Goal: Transaction & Acquisition: Purchase product/service

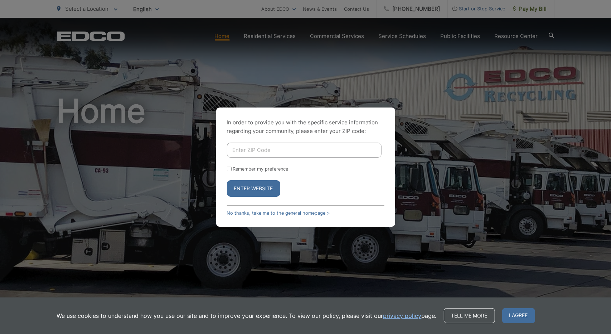
click at [267, 145] on input "Enter ZIP Code" at bounding box center [304, 150] width 155 height 15
type input "92064"
click at [227, 180] on button "Enter Website" at bounding box center [253, 188] width 53 height 16
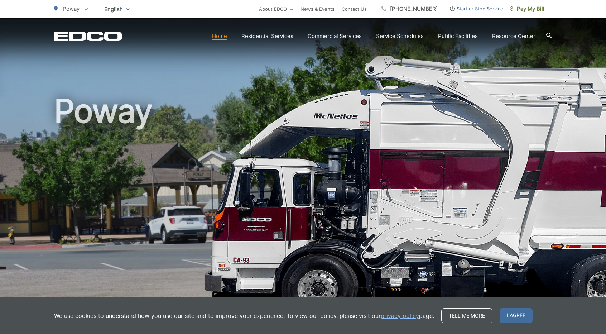
click at [602, 312] on div "We use cookies to understand how you use our site and to improve your experienc…" at bounding box center [303, 315] width 606 height 37
click at [83, 8] on p "Poway" at bounding box center [71, 9] width 34 height 9
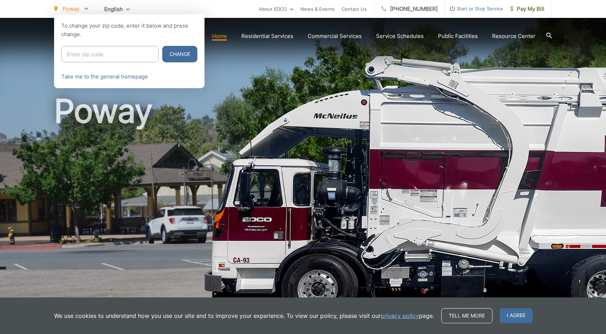
click at [341, 61] on div at bounding box center [303, 181] width 606 height 334
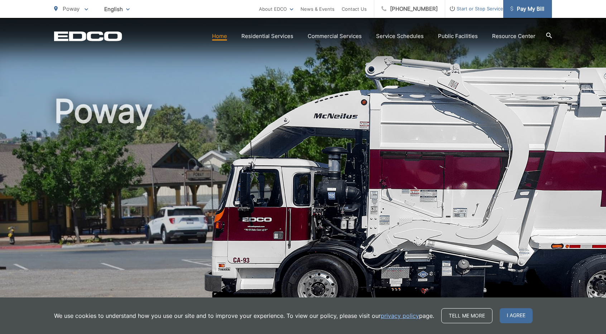
click at [519, 8] on span "Pay My Bill" at bounding box center [527, 9] width 34 height 9
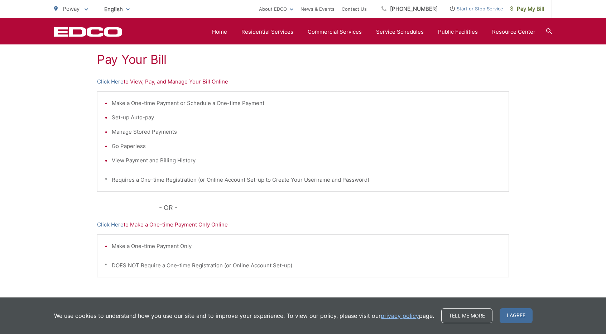
scroll to position [143, 0]
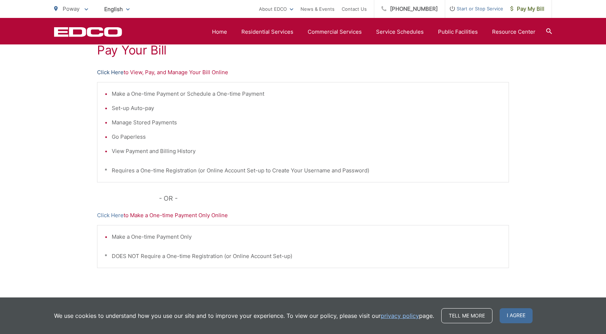
click at [103, 71] on link "Click Here" at bounding box center [110, 72] width 27 height 9
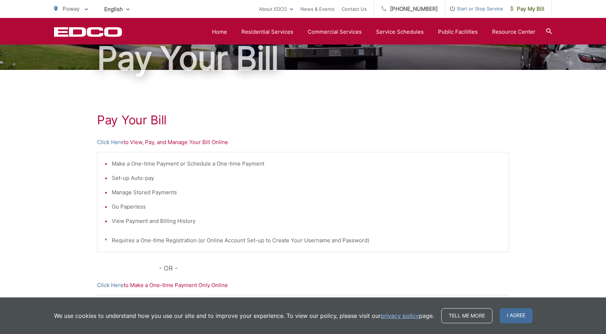
scroll to position [0, 0]
